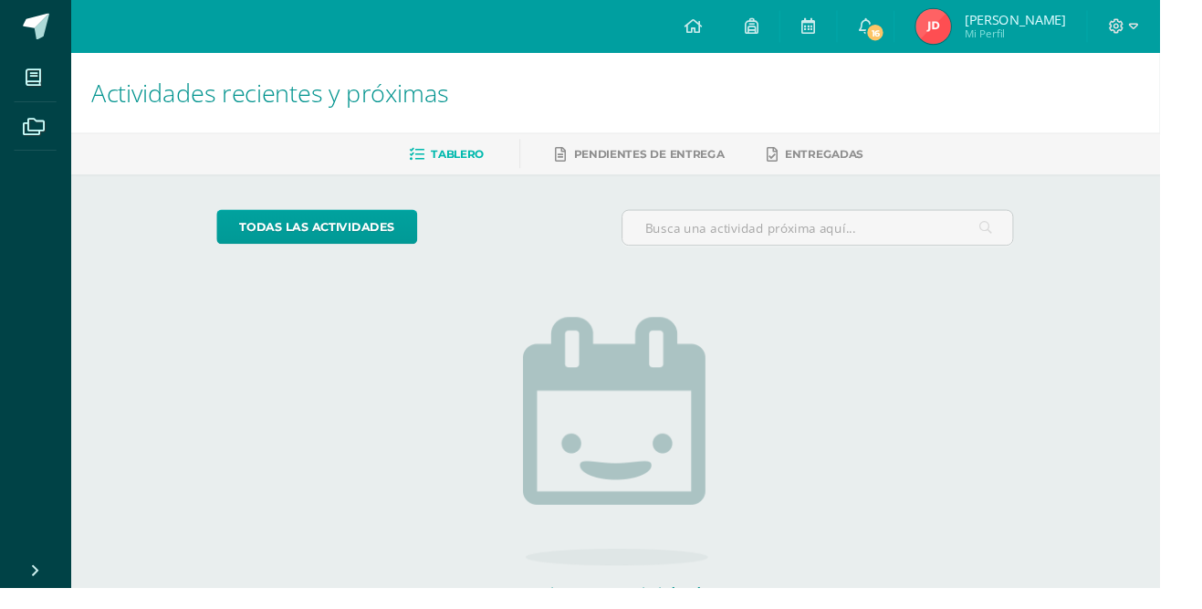
click at [447, 161] on span "Tablero" at bounding box center [474, 159] width 55 height 14
click at [285, 217] on link "todas las Actividades" at bounding box center [329, 235] width 208 height 36
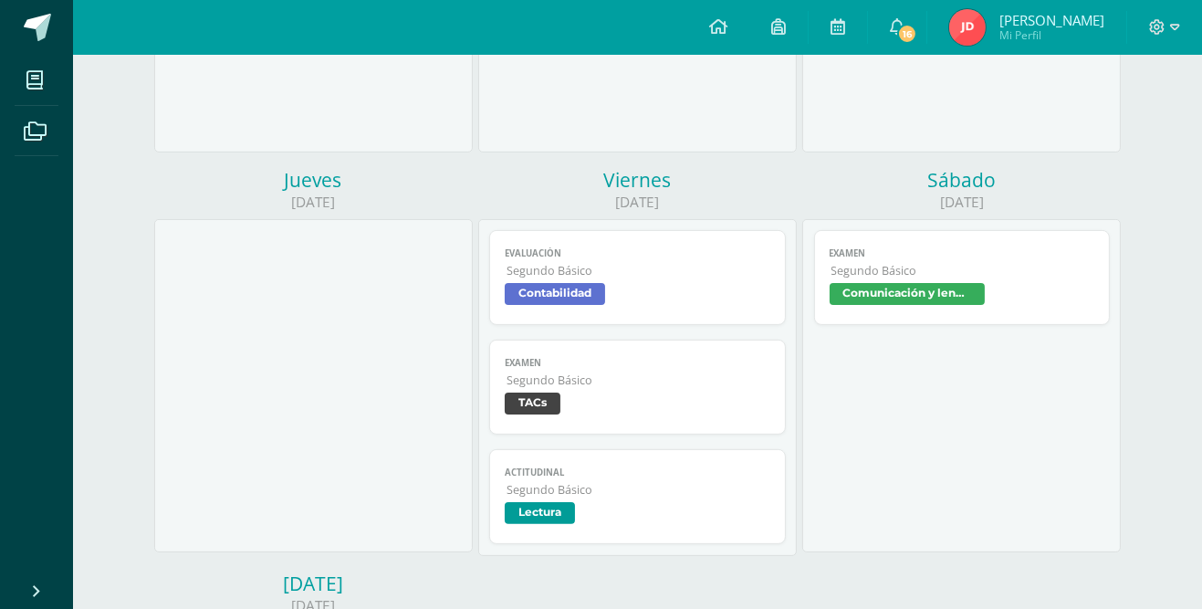
scroll to position [534, 0]
click at [355, 484] on div at bounding box center [313, 384] width 319 height 333
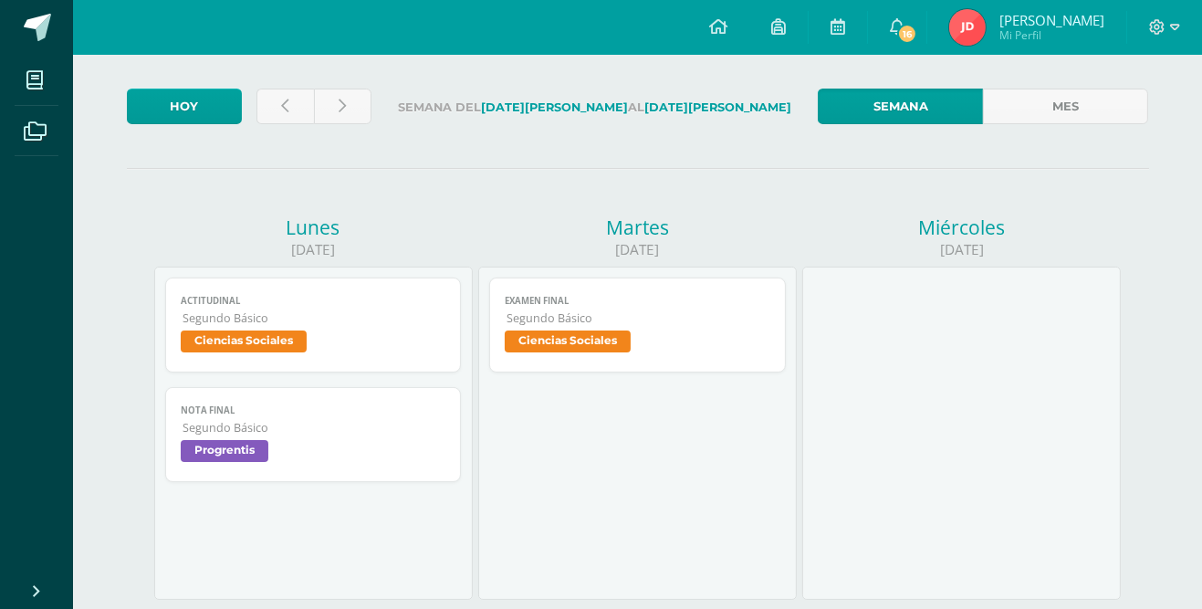
scroll to position [0, 0]
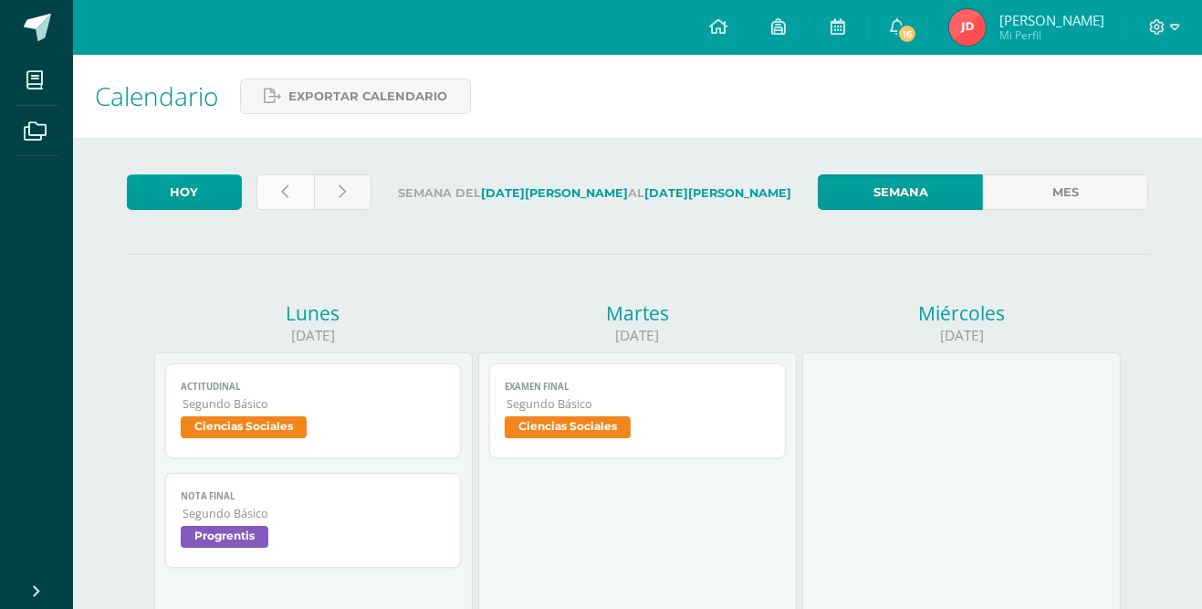
click at [279, 187] on link at bounding box center [285, 192] width 58 height 36
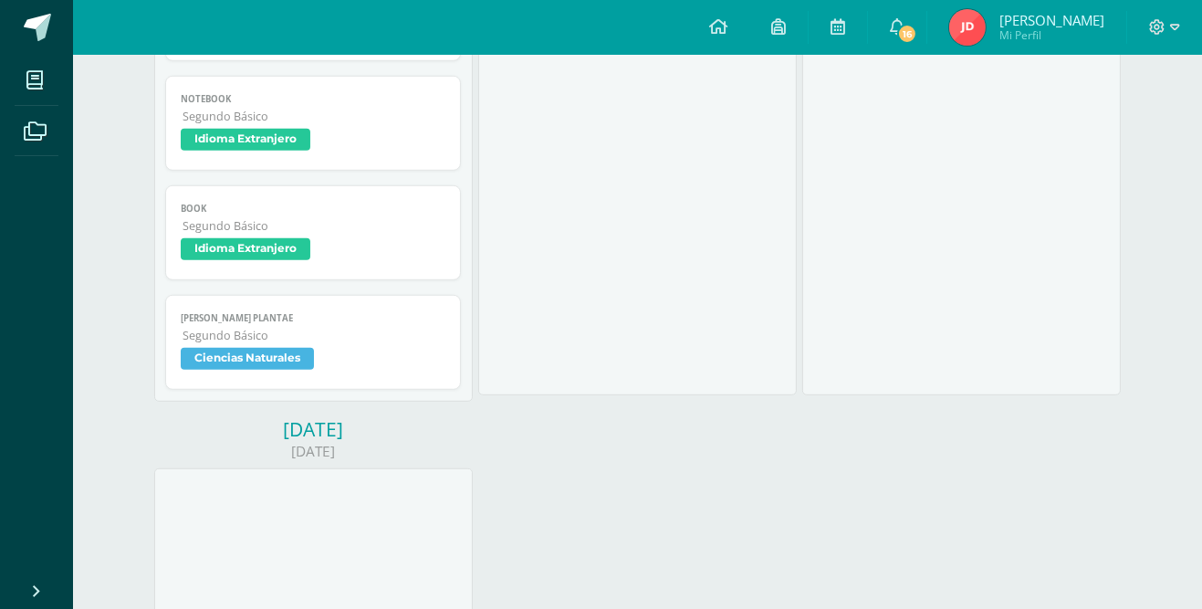
scroll to position [1561, 0]
click at [204, 348] on span "Ciencias Naturales" at bounding box center [247, 359] width 133 height 22
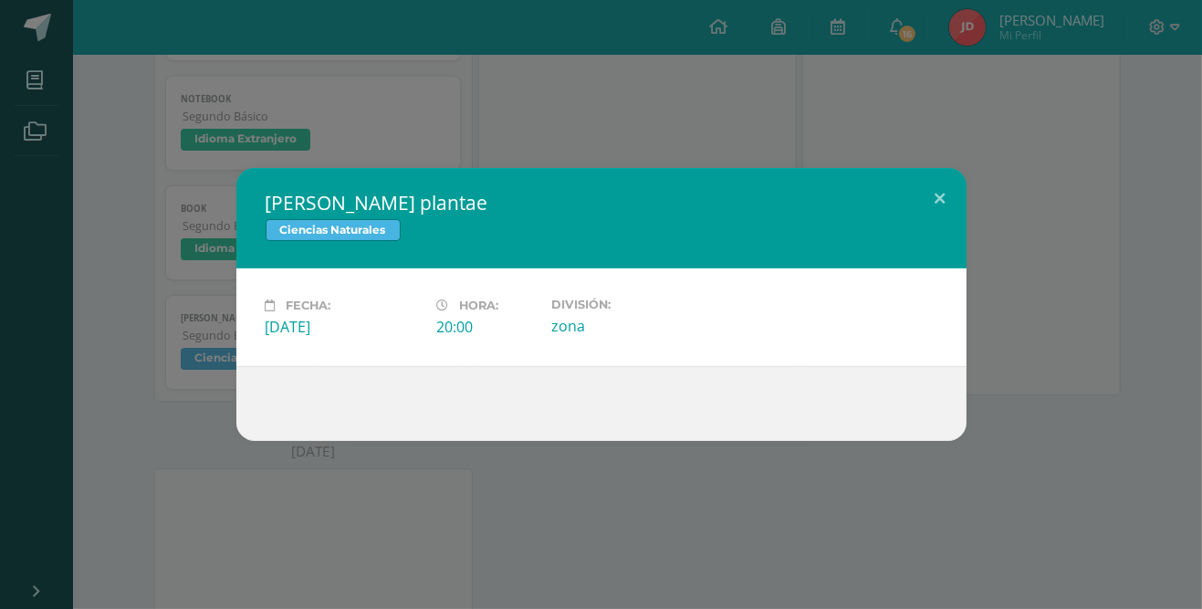
click at [174, 175] on div "Reino plantae Ciencias Naturales Fecha: Jueves 31 de Julio Hora: 20:00 División…" at bounding box center [600, 304] width 1187 height 273
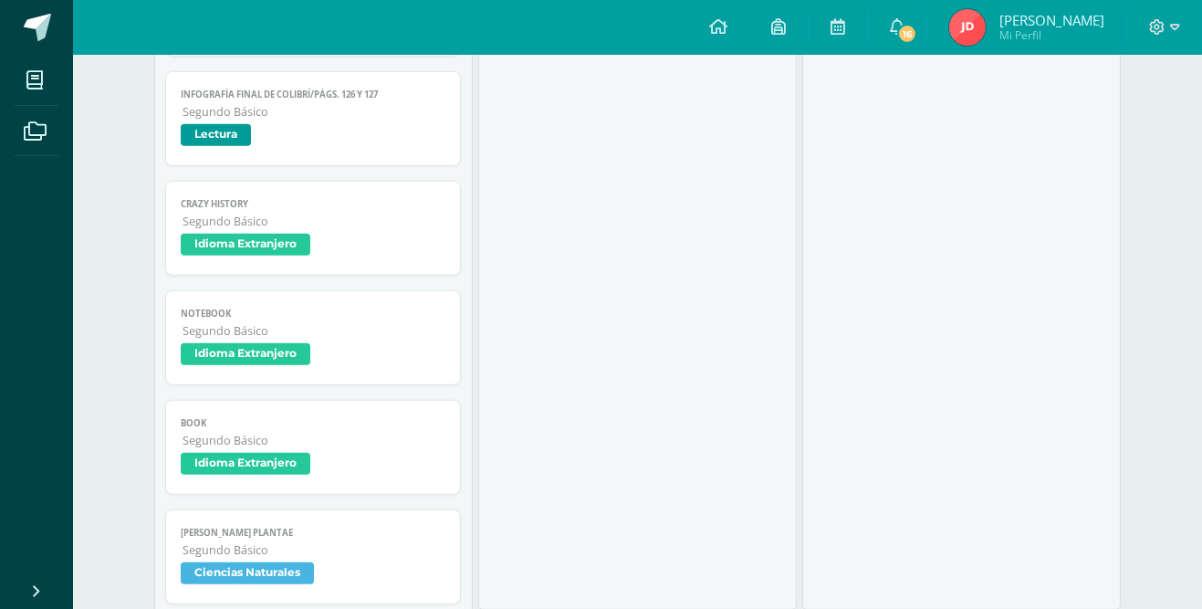
scroll to position [1374, 0]
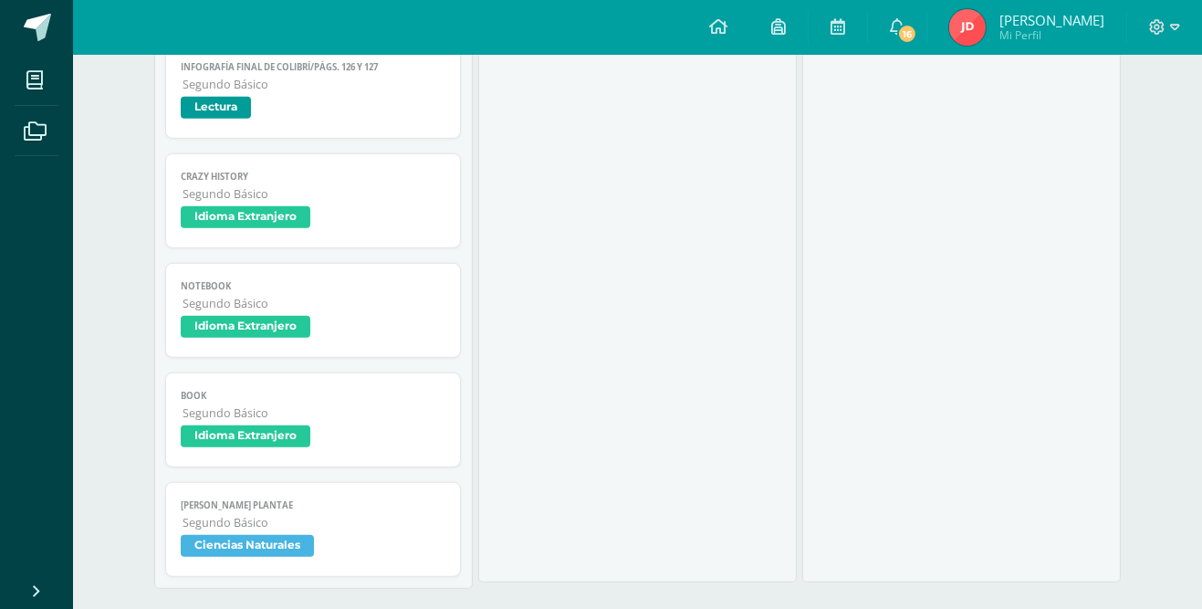
click at [226, 563] on link "Reino plantae Segundo Básico Ciencias Naturales" at bounding box center [313, 529] width 297 height 95
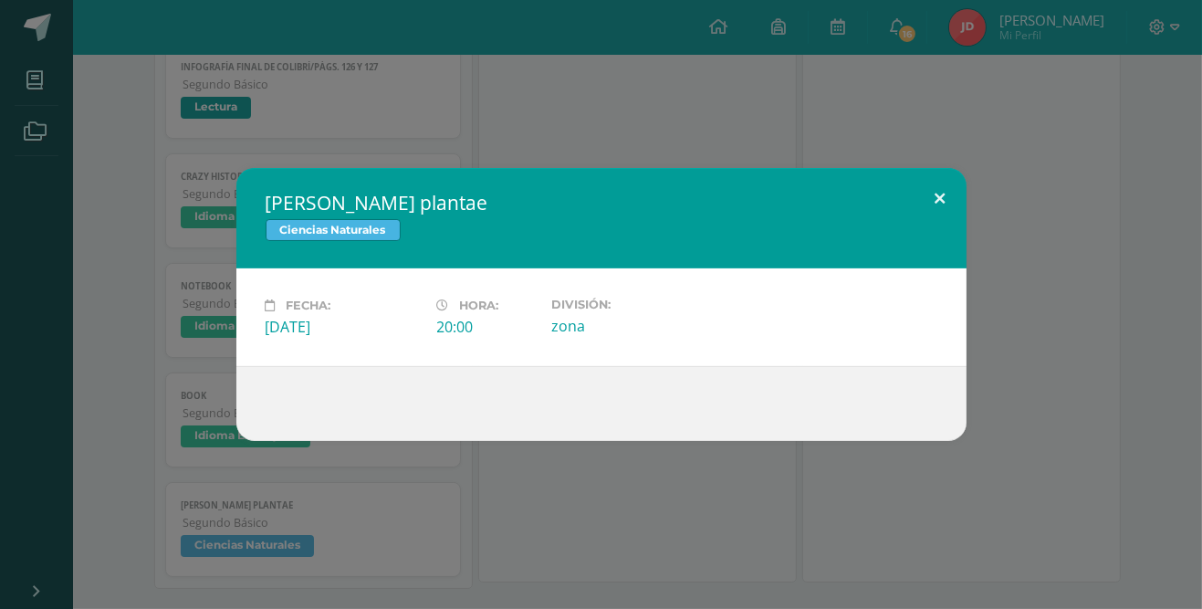
click at [915, 227] on button at bounding box center [941, 199] width 52 height 62
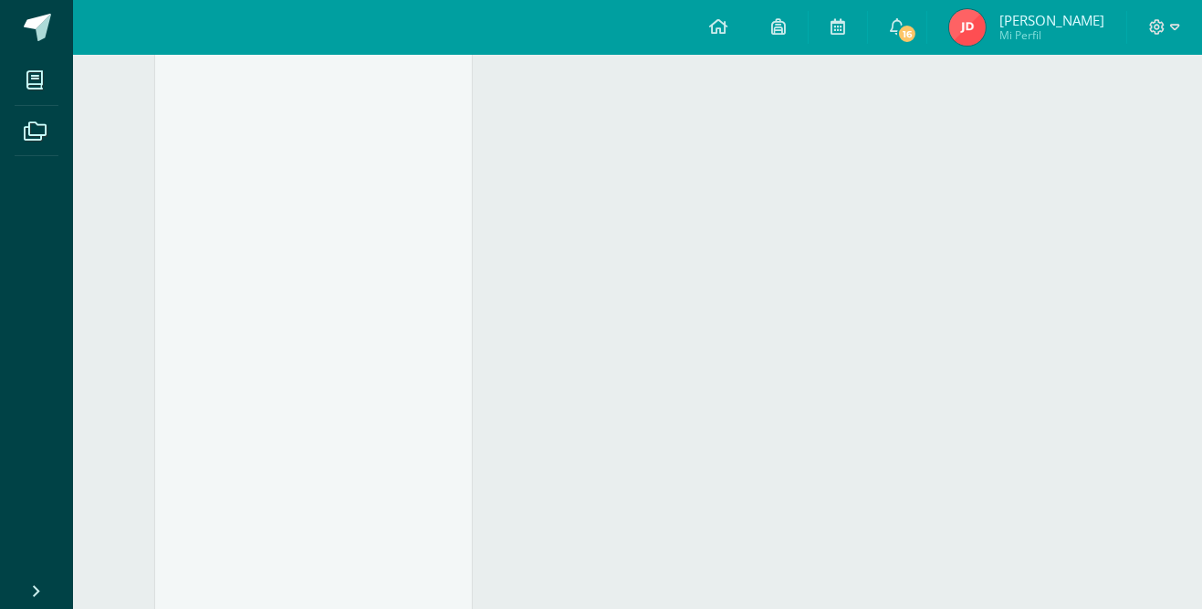
scroll to position [2048, 0]
